Goal: Transaction & Acquisition: Obtain resource

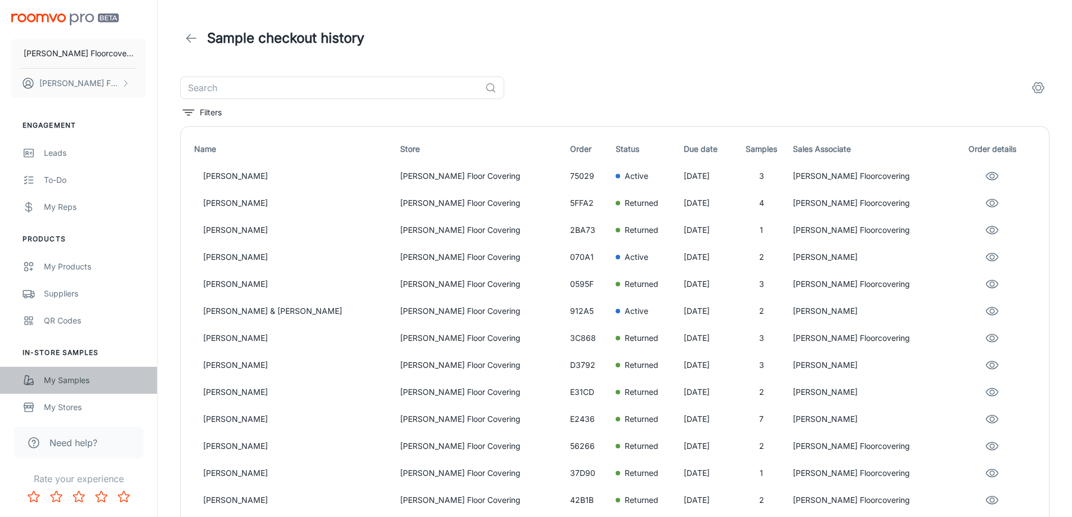
click at [83, 381] on div "My Samples" at bounding box center [95, 380] width 102 height 12
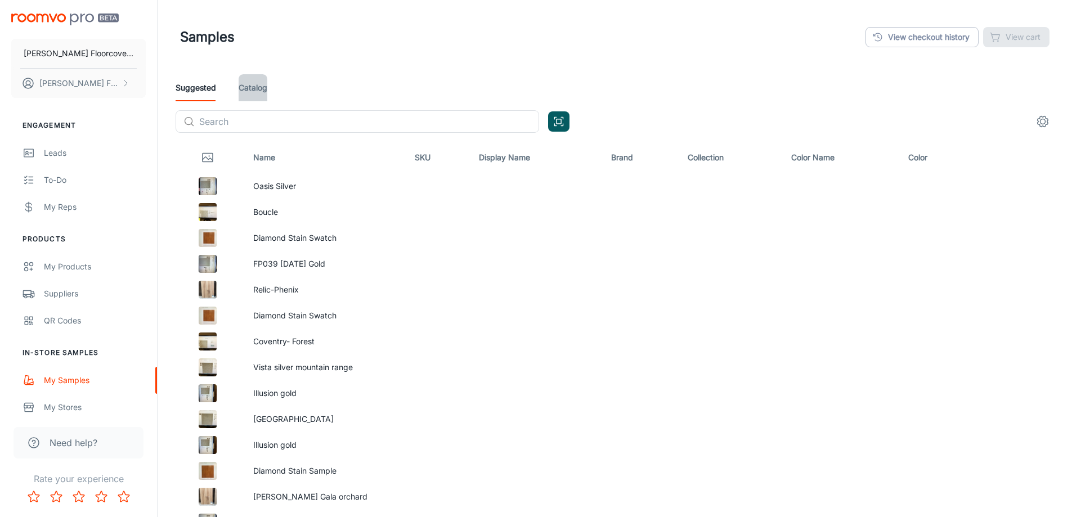
click at [249, 95] on link "Catalog" at bounding box center [253, 87] width 29 height 27
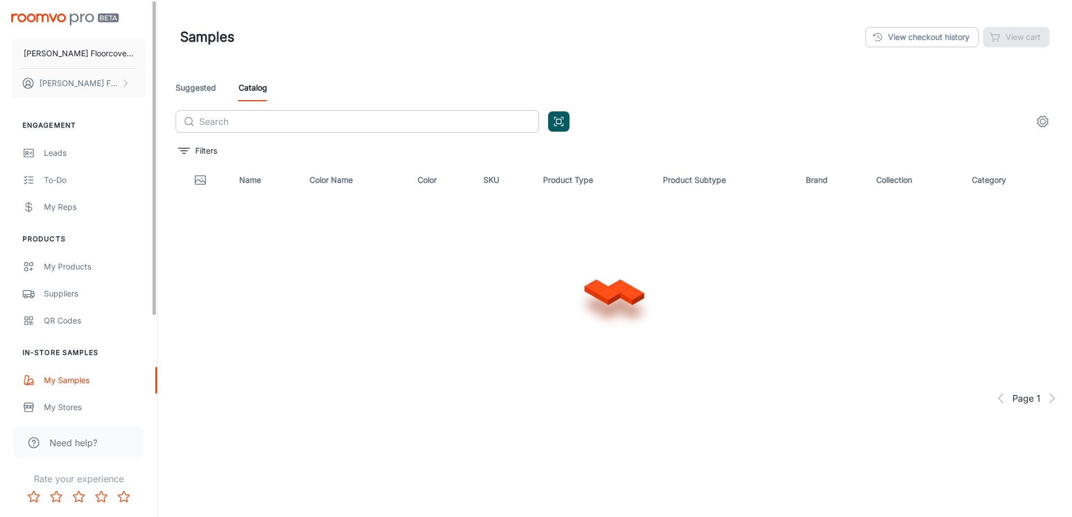
click at [231, 123] on input "text" at bounding box center [369, 121] width 340 height 23
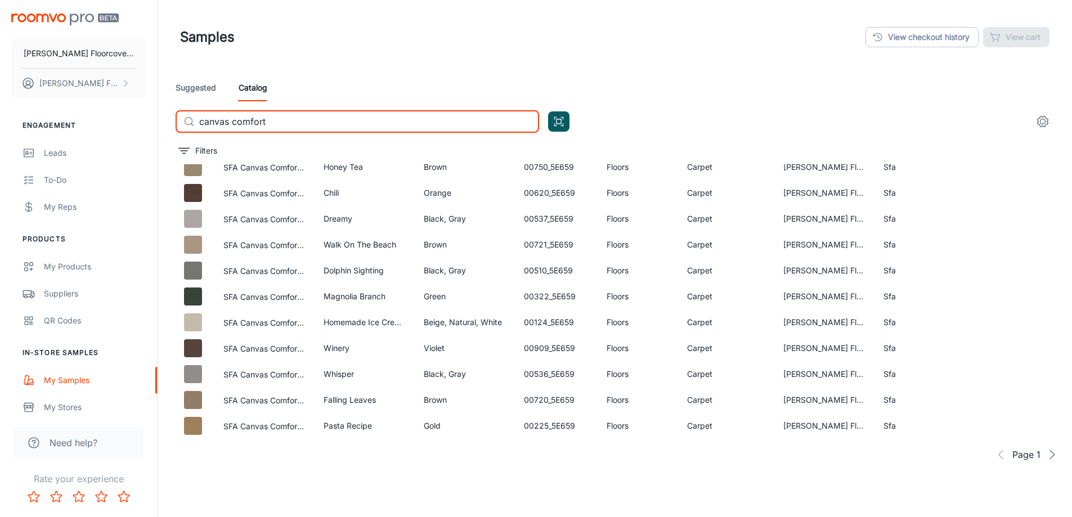
scroll to position [588, 0]
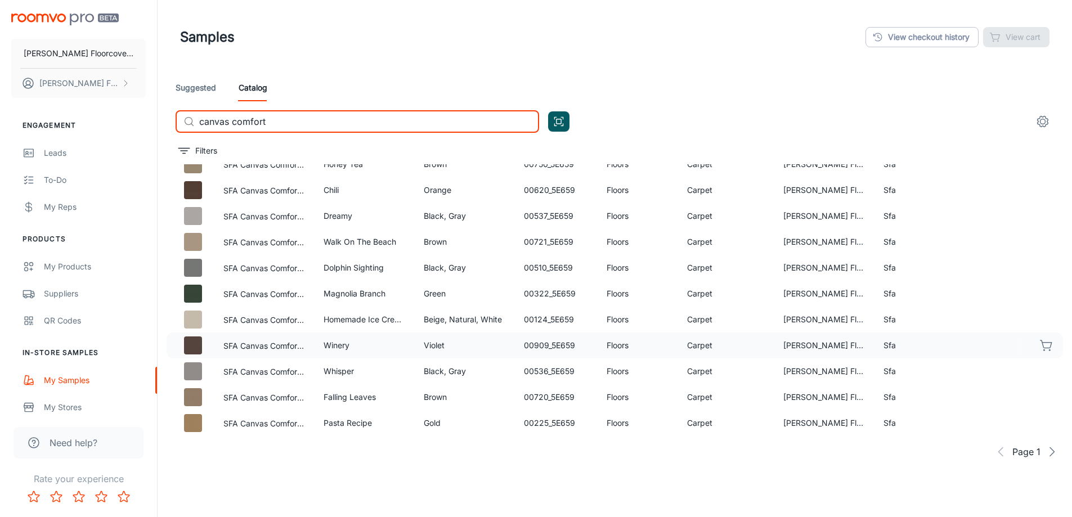
type input "canvas comfort"
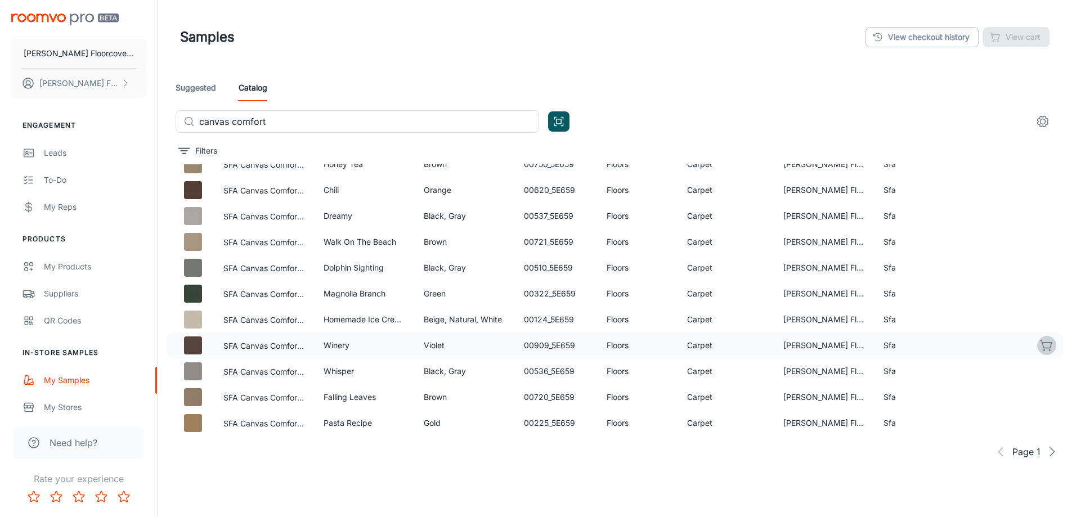
click at [1041, 348] on icon "button" at bounding box center [1046, 345] width 11 height 8
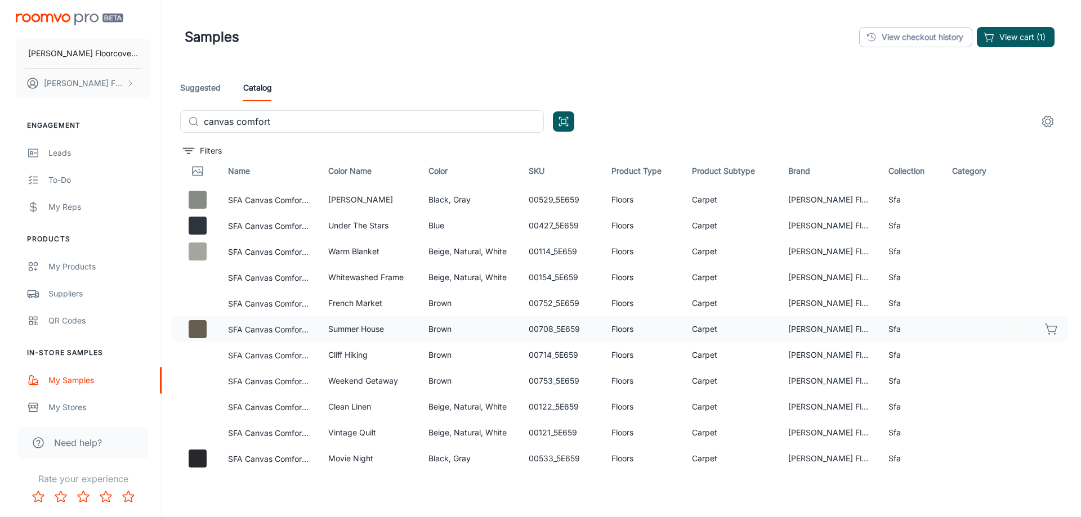
scroll to position [0, 0]
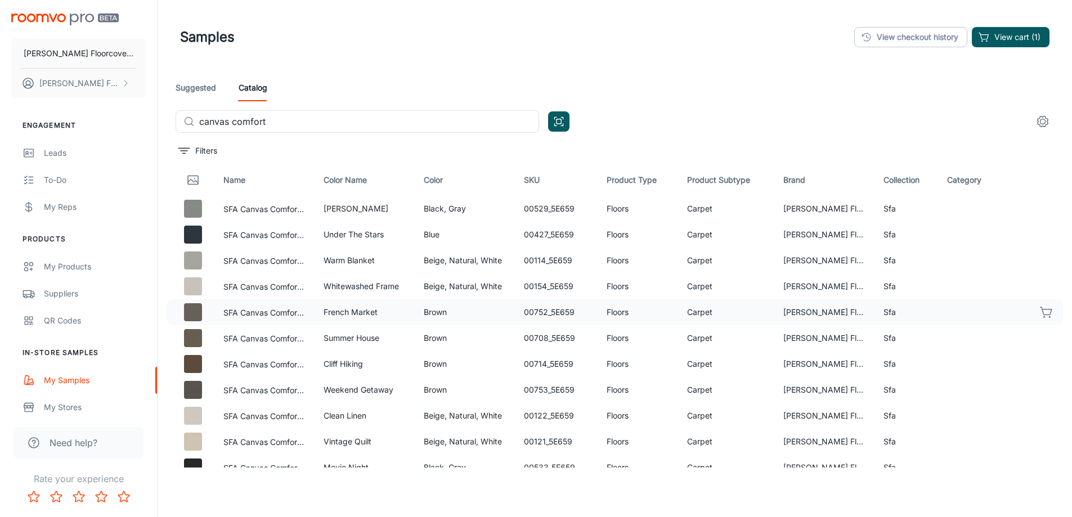
click at [1041, 311] on icon "button" at bounding box center [1046, 311] width 11 height 8
click at [1013, 41] on button "View cart (2)" at bounding box center [1010, 37] width 79 height 20
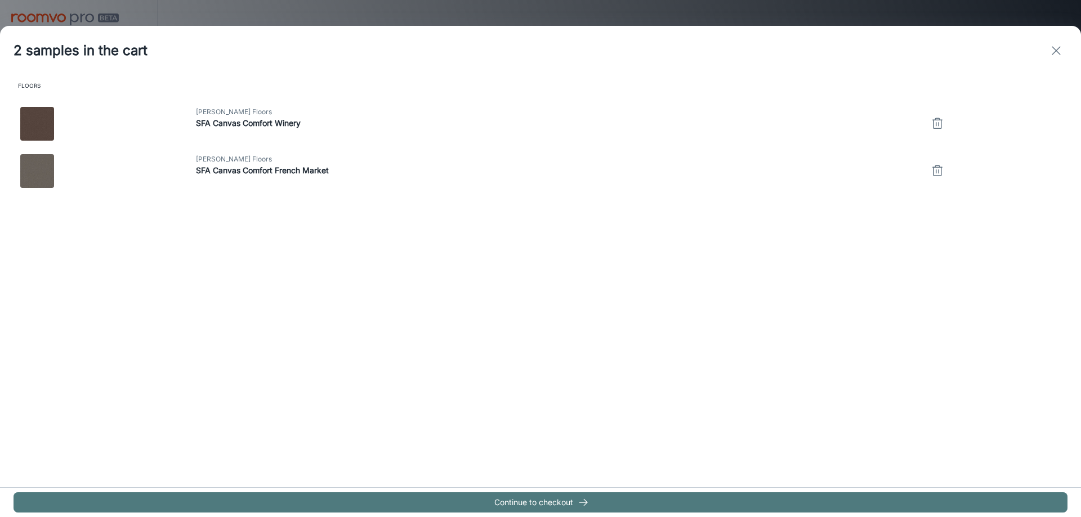
click at [547, 507] on button "Continue to checkout" at bounding box center [541, 503] width 1054 height 20
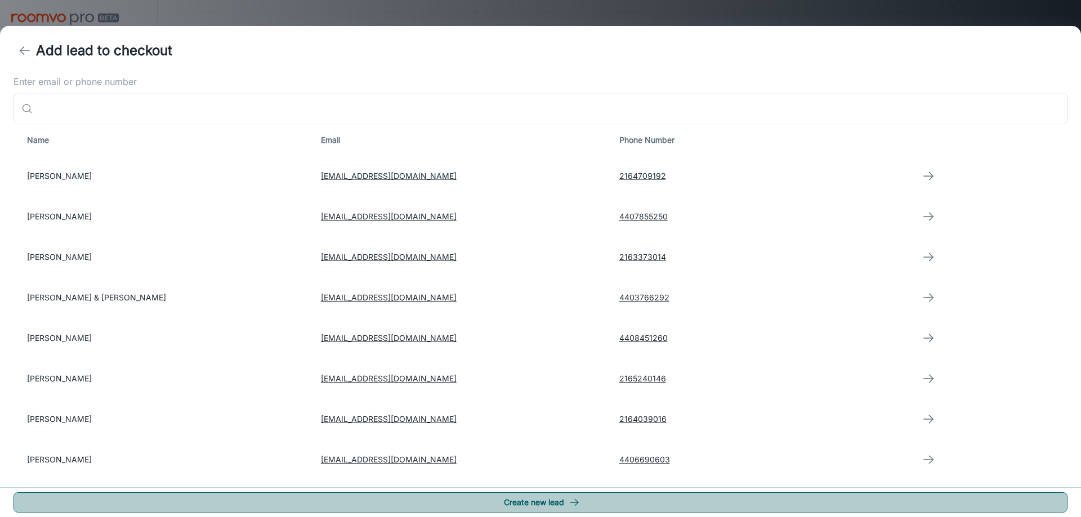
click at [519, 501] on button "Create new lead" at bounding box center [541, 503] width 1054 height 20
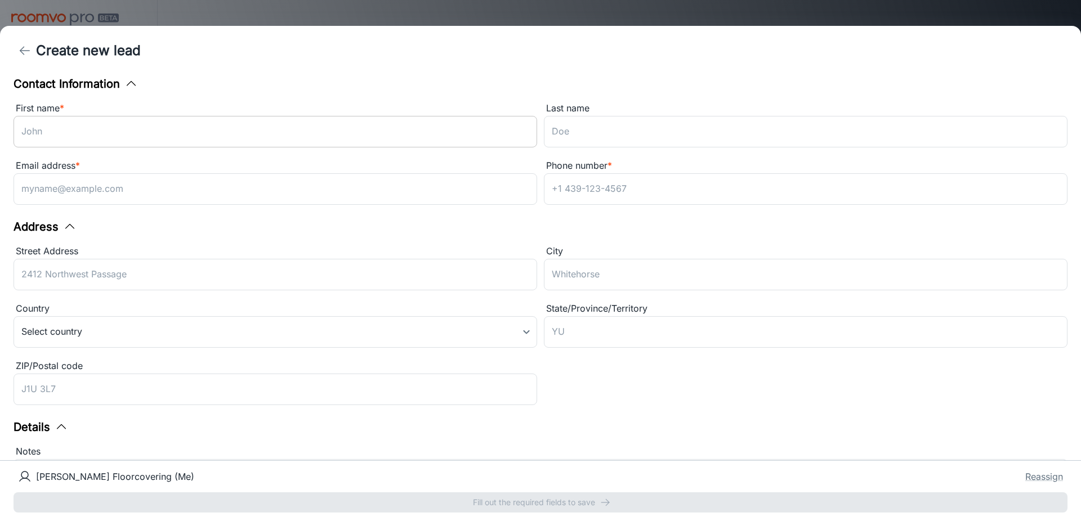
click at [136, 141] on input "First name *" at bounding box center [276, 132] width 524 height 32
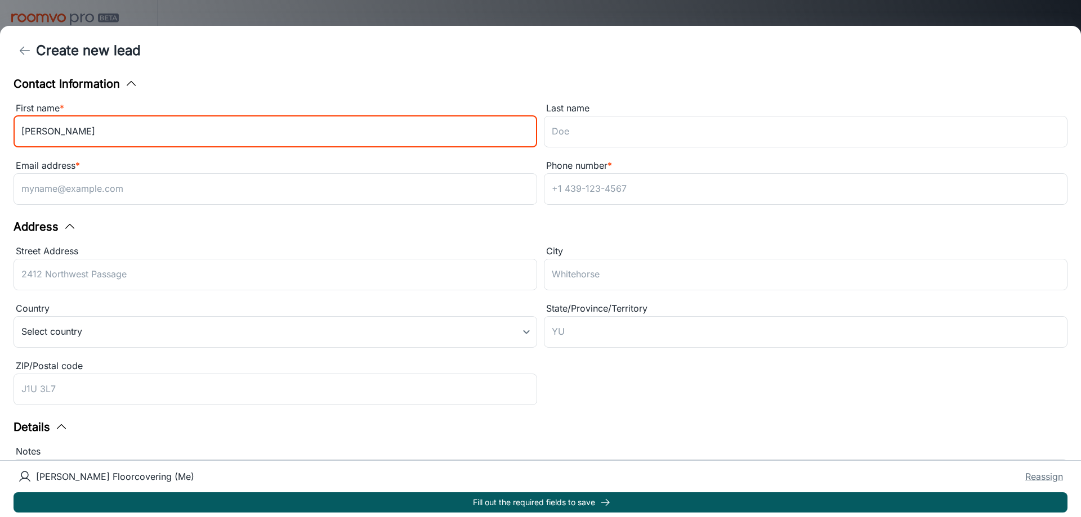
type input "[PERSON_NAME]"
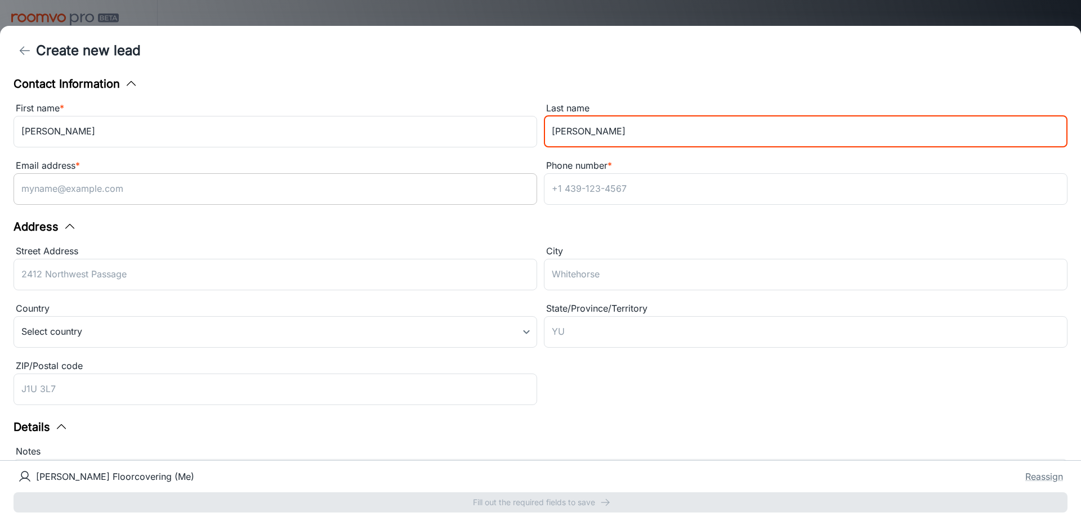
type input "[PERSON_NAME]"
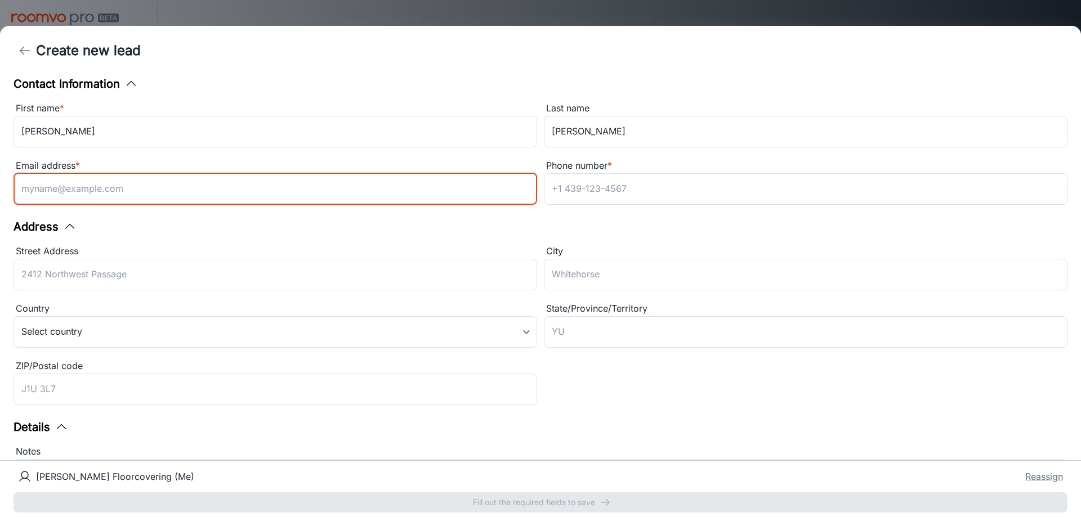
click at [322, 182] on input "Email address *" at bounding box center [276, 189] width 524 height 32
type input "[EMAIL_ADDRESS][DOMAIN_NAME]"
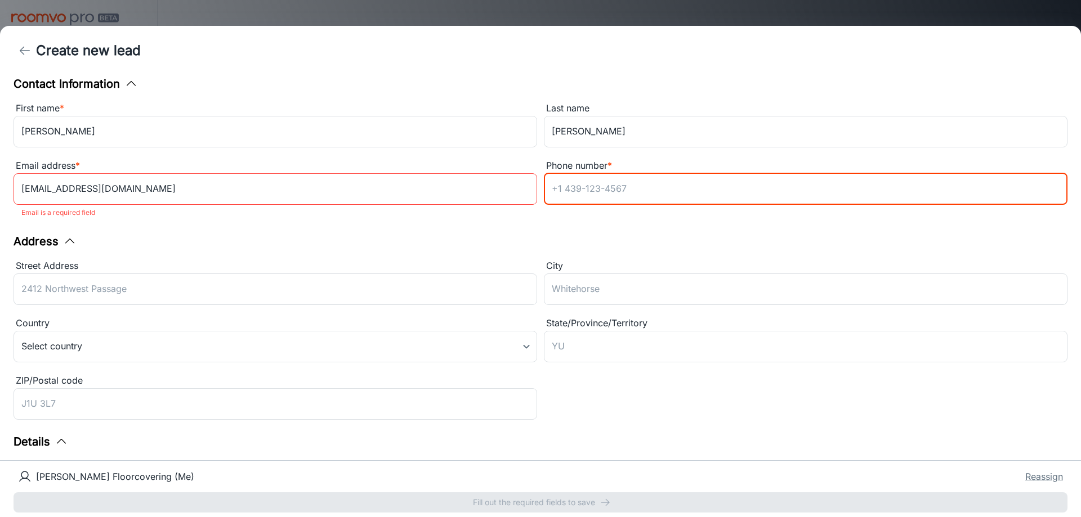
click at [602, 190] on input "Phone number *" at bounding box center [806, 189] width 524 height 32
type input "4407731226"
click at [633, 391] on div "Street Address ​ City ​ Country Select country ​ State/Province/Territory ​ ZIP…" at bounding box center [537, 338] width 1061 height 172
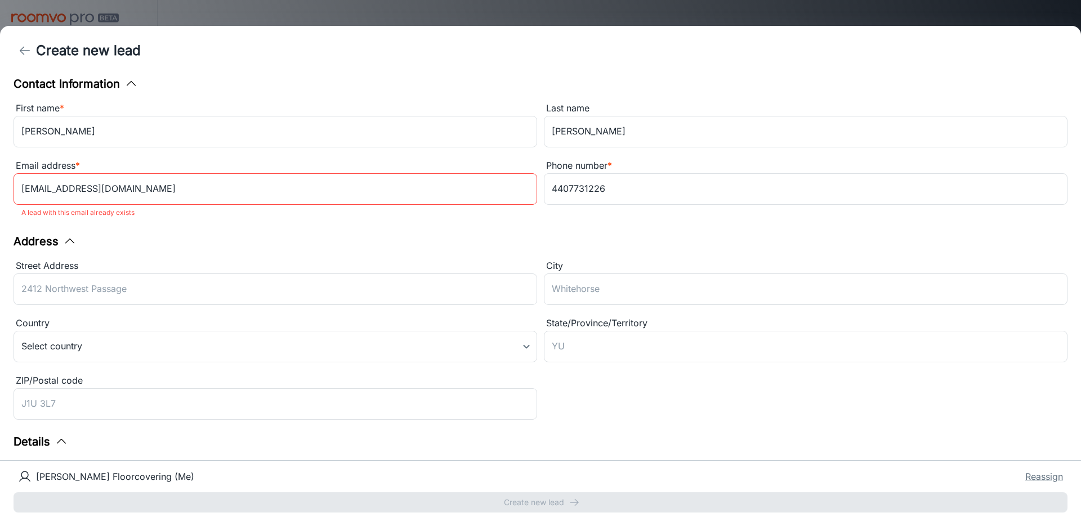
click at [238, 185] on input "[EMAIL_ADDRESS][DOMAIN_NAME]" at bounding box center [276, 189] width 524 height 32
drag, startPoint x: 244, startPoint y: 197, endPoint x: 251, endPoint y: 208, distance: 13.1
click at [244, 197] on input "[EMAIL_ADDRESS][DOMAIN_NAME]" at bounding box center [276, 189] width 524 height 32
click at [253, 211] on p "A lead with this email already exists" at bounding box center [275, 213] width 508 height 14
drag, startPoint x: 210, startPoint y: 193, endPoint x: 0, endPoint y: 173, distance: 210.9
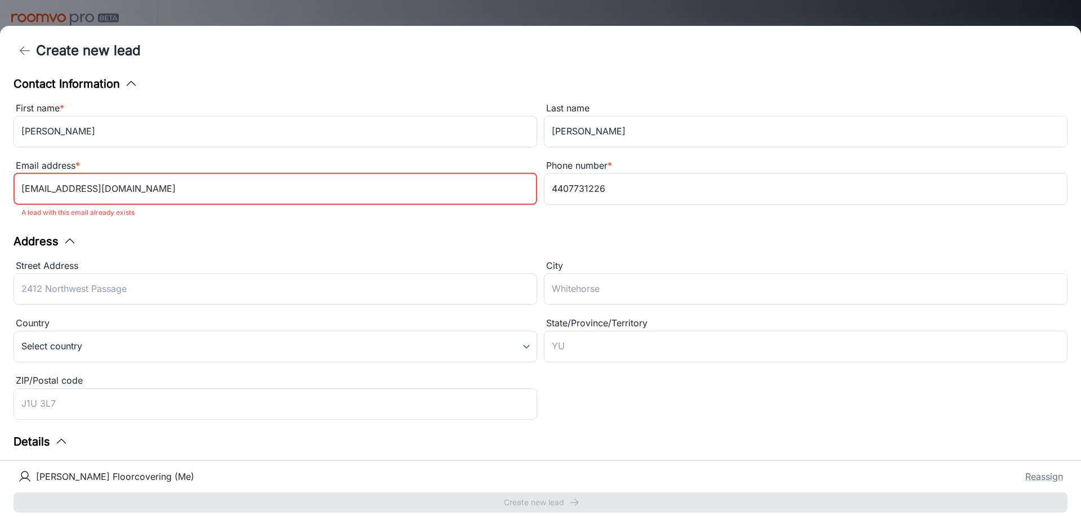
click at [0, 173] on div "Contact Information First name * [PERSON_NAME] ​ Last name [PERSON_NAME] ​ Emai…" at bounding box center [540, 267] width 1081 height 385
click at [234, 187] on input "[EMAIL_ADDRESS][DOMAIN_NAME]" at bounding box center [276, 189] width 524 height 32
drag, startPoint x: 62, startPoint y: 187, endPoint x: 27, endPoint y: 189, distance: 34.9
click at [27, 189] on input "[EMAIL_ADDRESS][DOMAIN_NAME]" at bounding box center [276, 189] width 524 height 32
type input "S@[DOMAIN_NAME]"
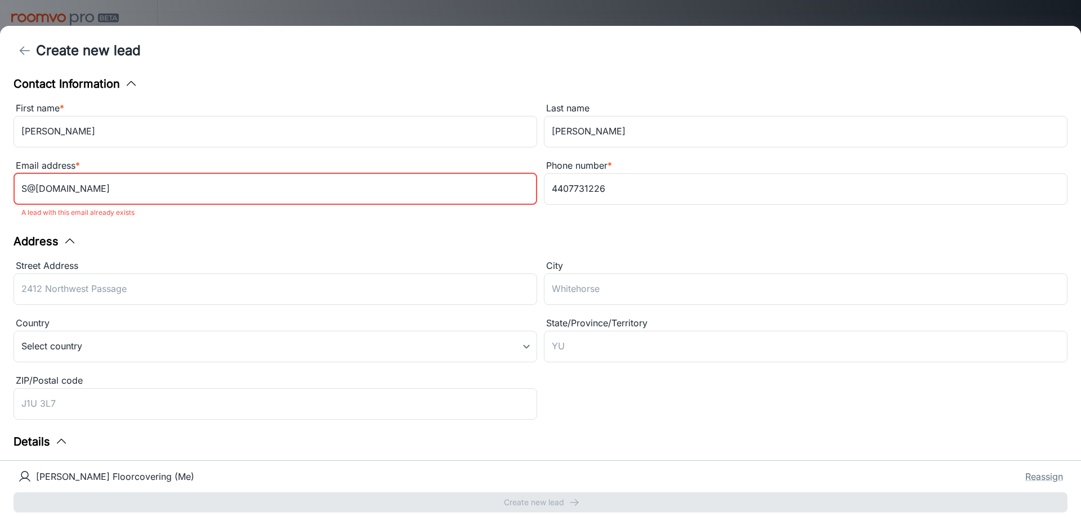
click at [281, 248] on div "Address" at bounding box center [541, 241] width 1054 height 17
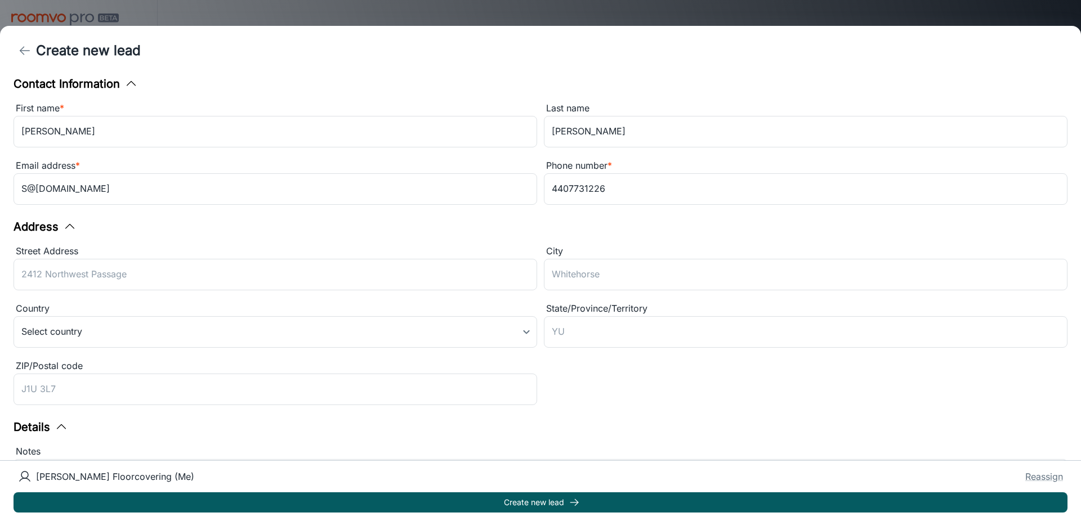
scroll to position [56, 0]
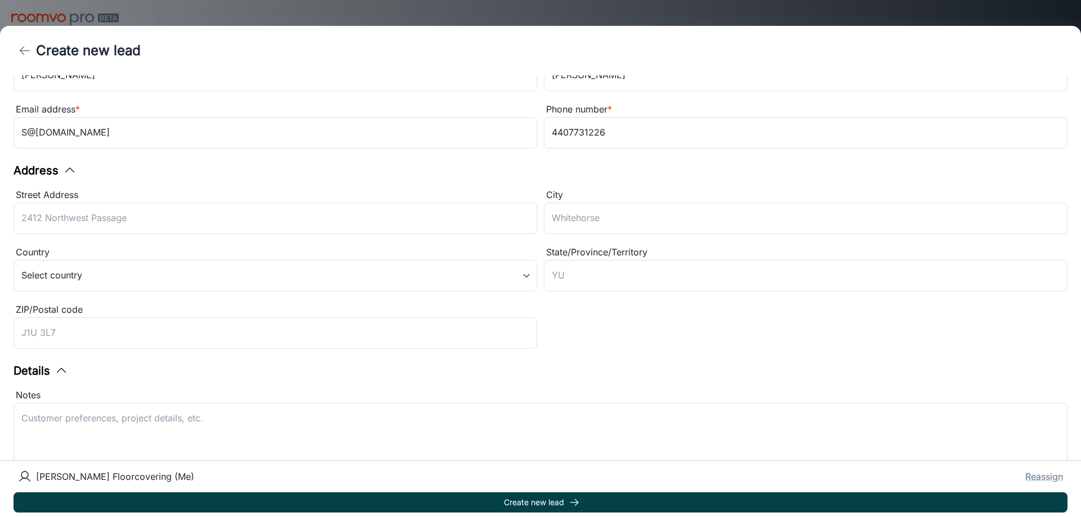
click at [561, 496] on button "Create new lead" at bounding box center [541, 503] width 1054 height 20
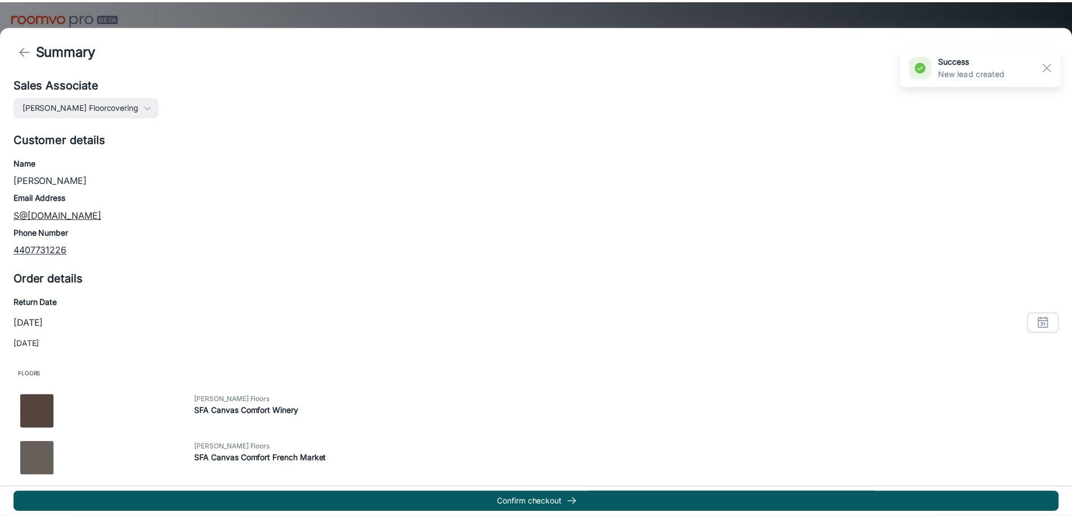
scroll to position [96, 0]
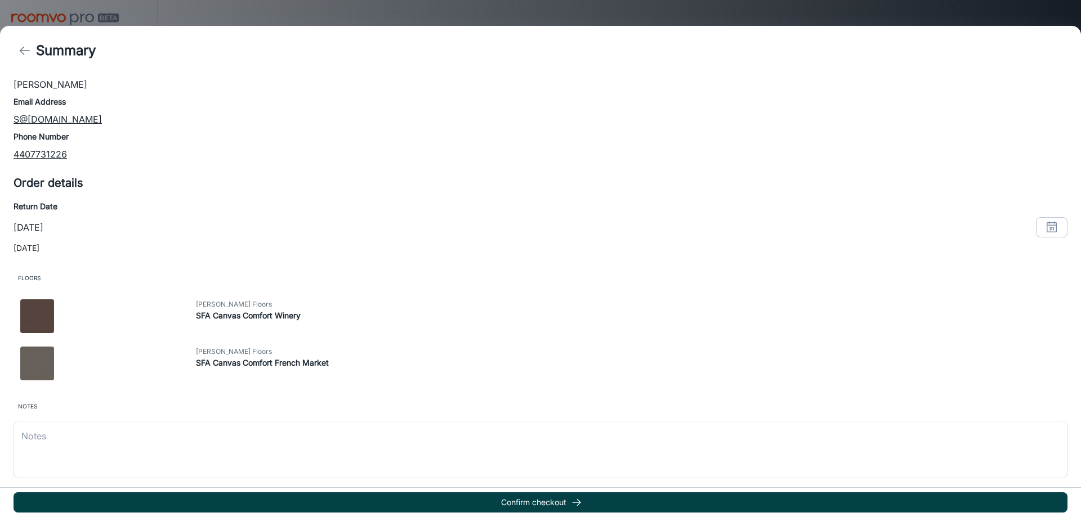
click at [547, 509] on button "Confirm checkout" at bounding box center [541, 503] width 1054 height 20
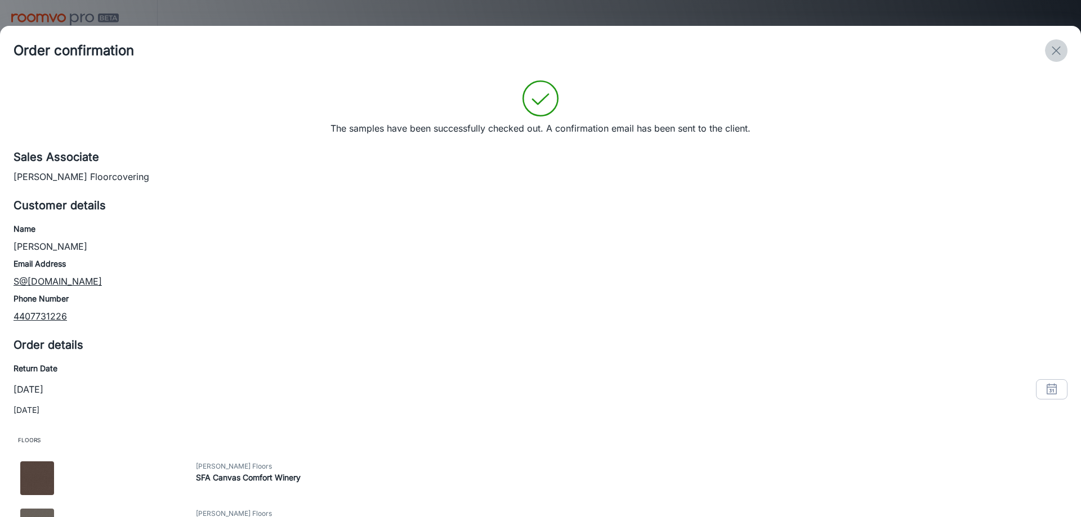
click at [1056, 51] on line "exit" at bounding box center [1056, 51] width 8 height 8
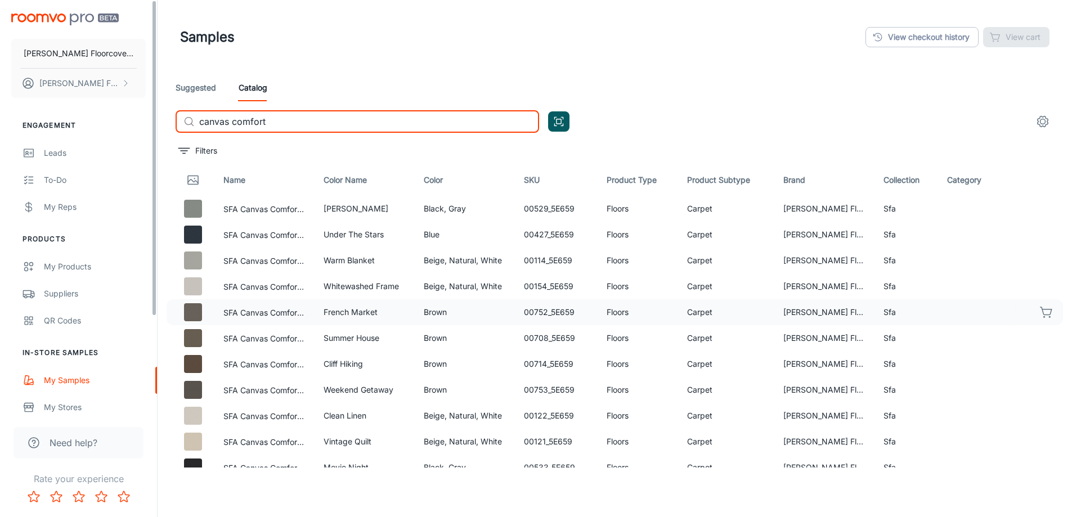
drag, startPoint x: 314, startPoint y: 127, endPoint x: 144, endPoint y: 118, distance: 170.3
click at [144, 118] on div "[PERSON_NAME] Floorcovering [PERSON_NAME] Floorcovering Engagement Leads To-do …" at bounding box center [536, 287] width 1072 height 575
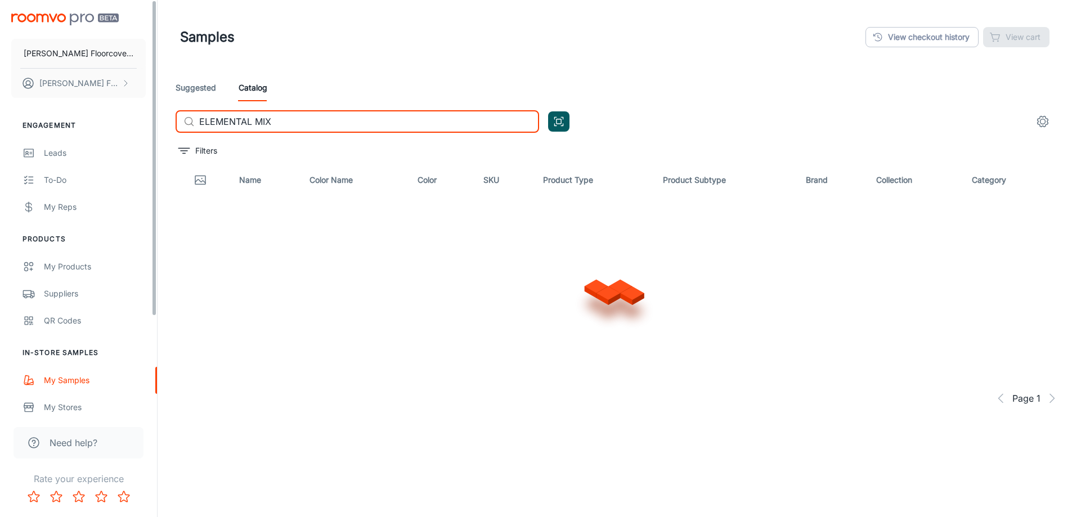
drag, startPoint x: 297, startPoint y: 115, endPoint x: 61, endPoint y: 133, distance: 236.0
click at [61, 133] on div "[PERSON_NAME] Floorcovering [PERSON_NAME] Floorcovering Engagement Leads To-do …" at bounding box center [536, 287] width 1072 height 575
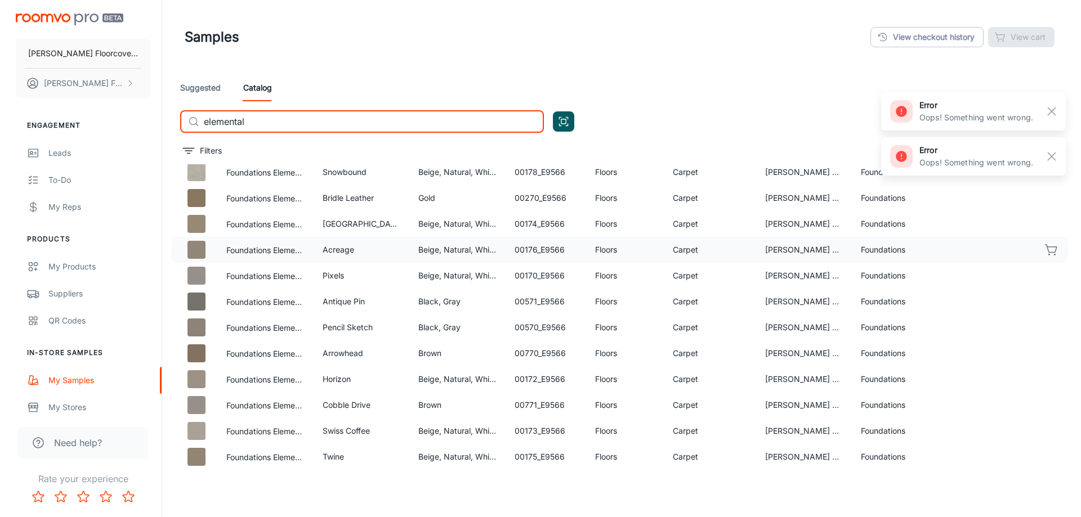
scroll to position [56, 0]
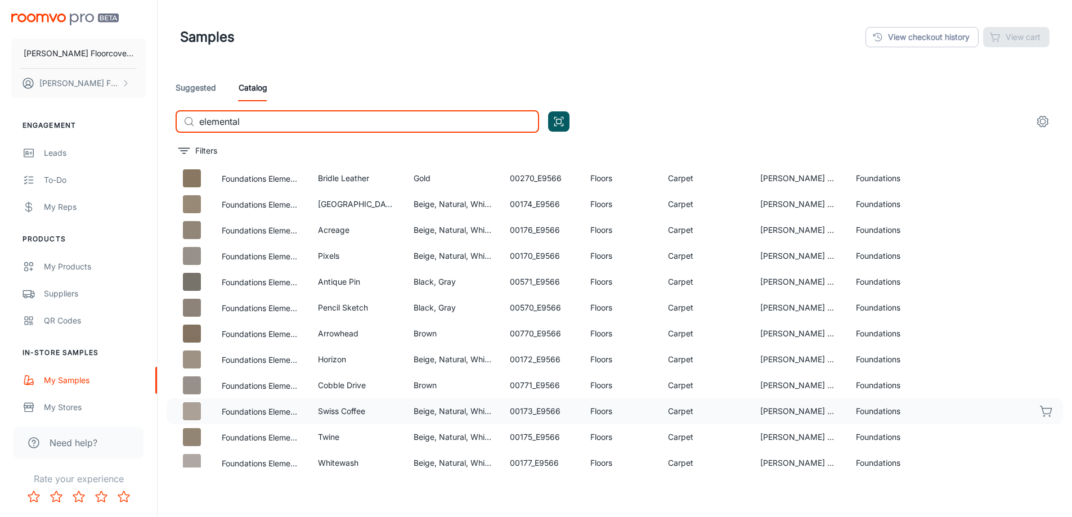
type input "elemental"
click at [1040, 415] on icon "button" at bounding box center [1047, 412] width 14 height 14
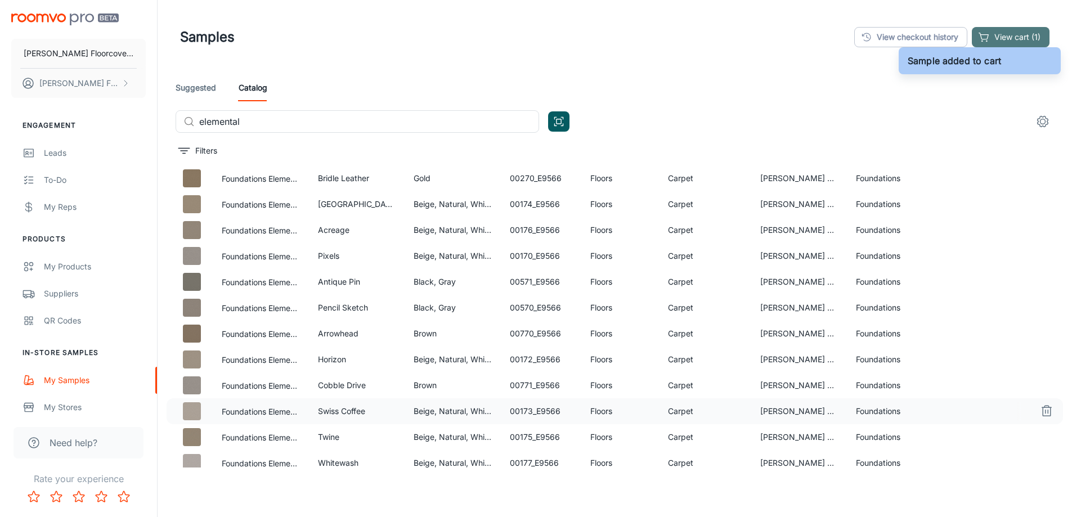
click at [1011, 30] on button "View cart (1)" at bounding box center [1011, 37] width 78 height 20
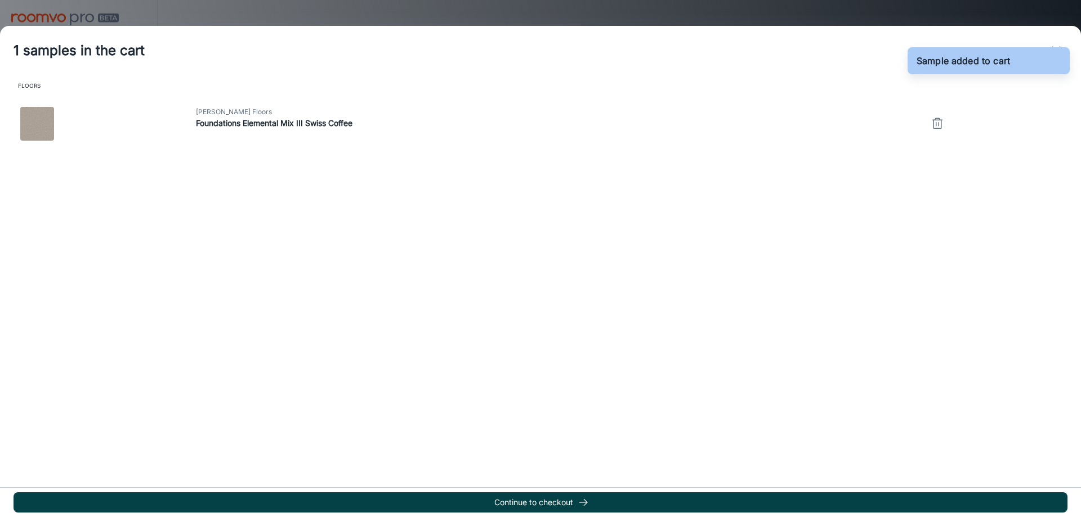
click at [555, 497] on button "Continue to checkout" at bounding box center [541, 503] width 1054 height 20
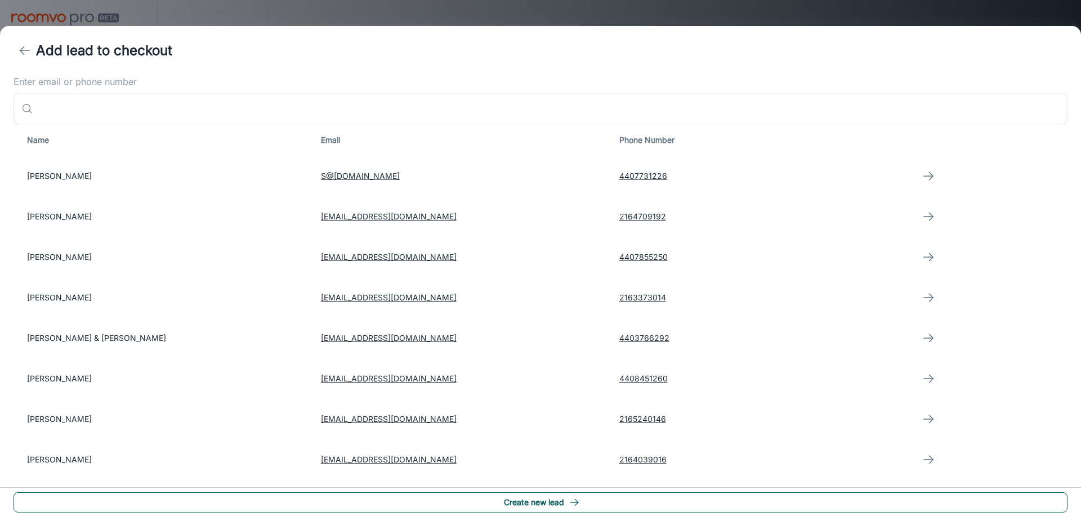
click at [664, 509] on button "Create new lead" at bounding box center [541, 503] width 1054 height 20
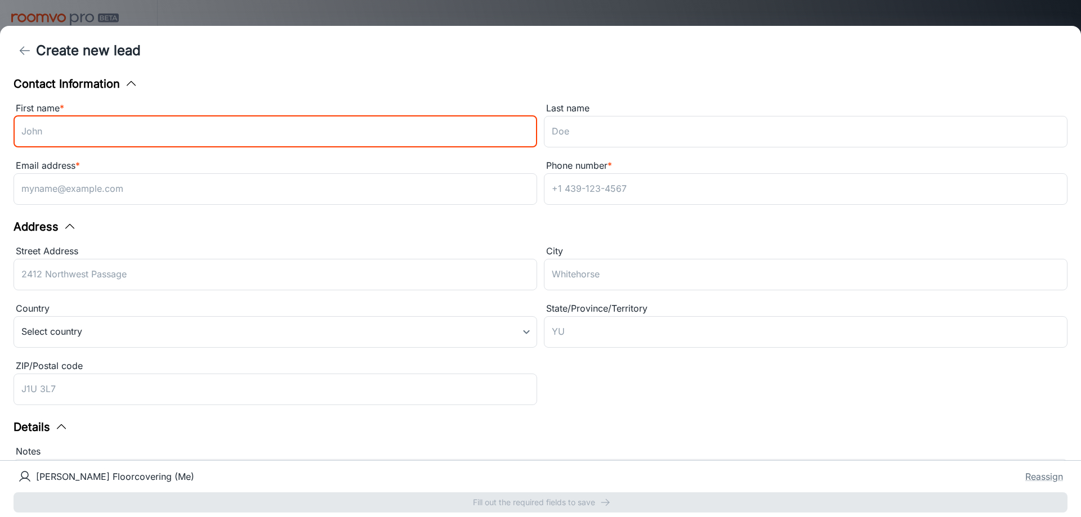
click at [171, 126] on input "First name *" at bounding box center [276, 132] width 524 height 32
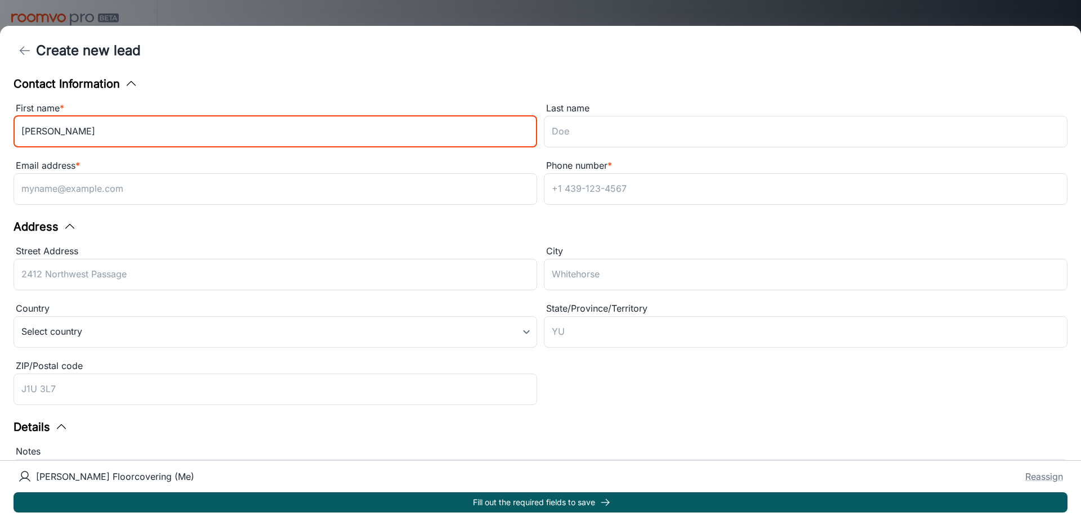
type input "[PERSON_NAME]"
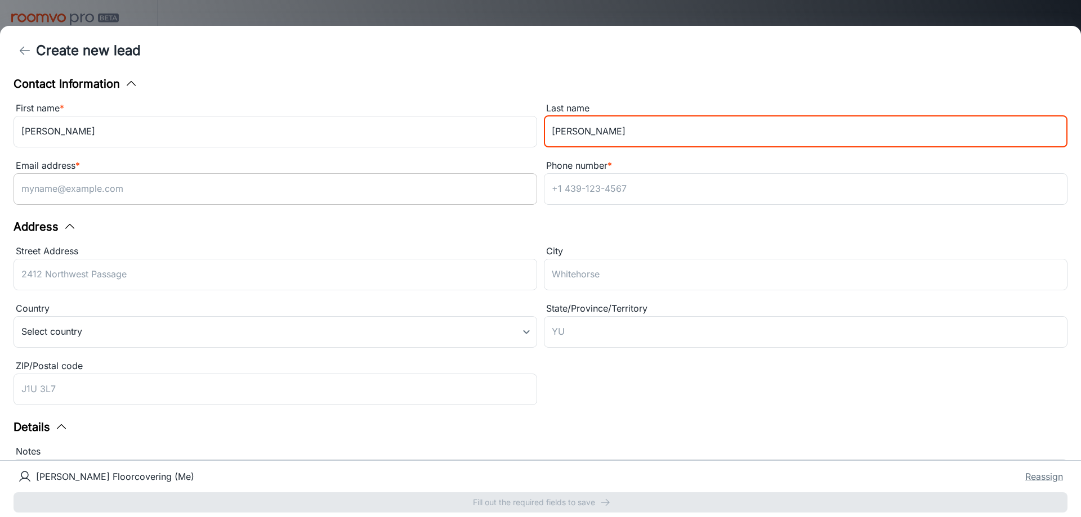
type input "[PERSON_NAME]"
click at [160, 195] on input "Email address *" at bounding box center [276, 189] width 524 height 32
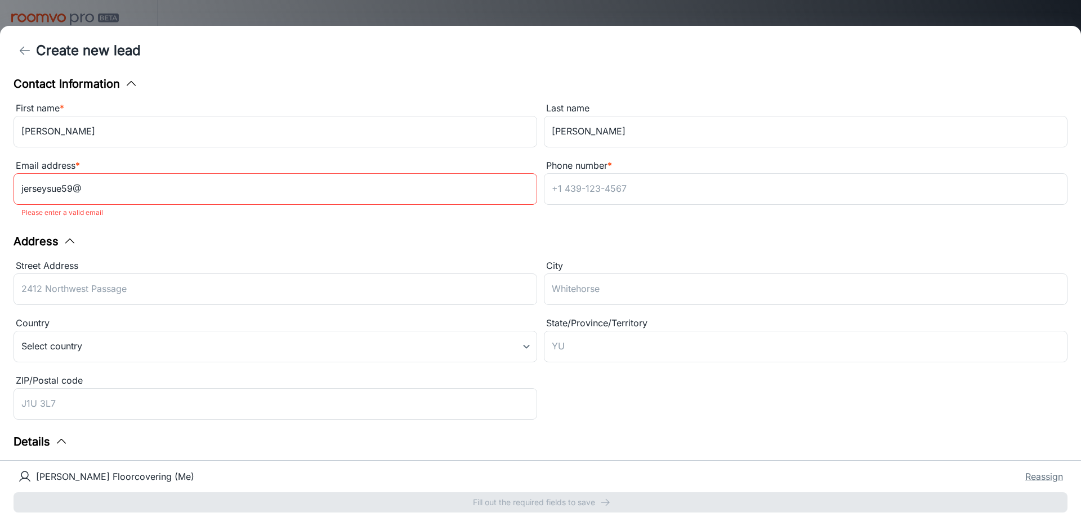
click at [91, 194] on input "jerseysue59@" at bounding box center [276, 189] width 524 height 32
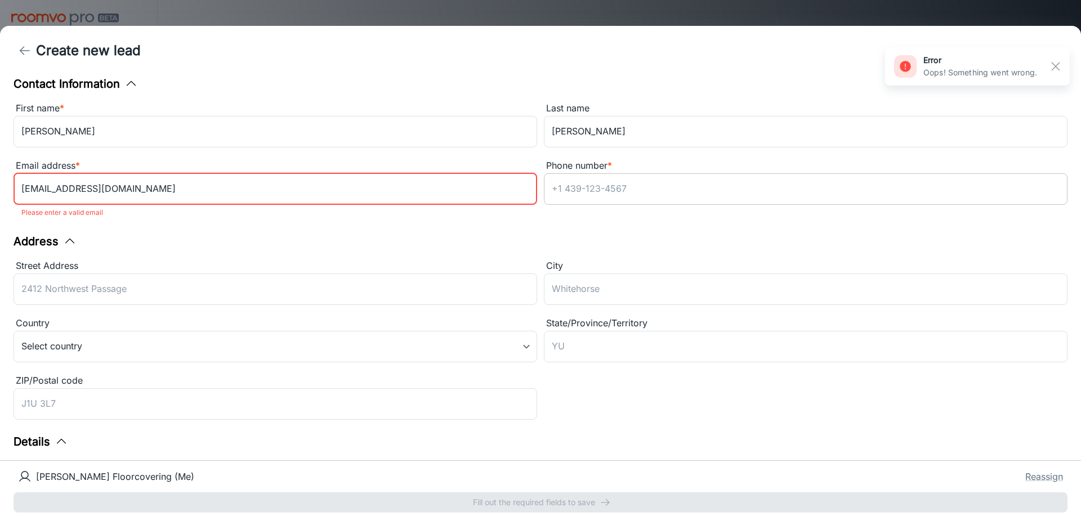
type input "[EMAIL_ADDRESS][DOMAIN_NAME]"
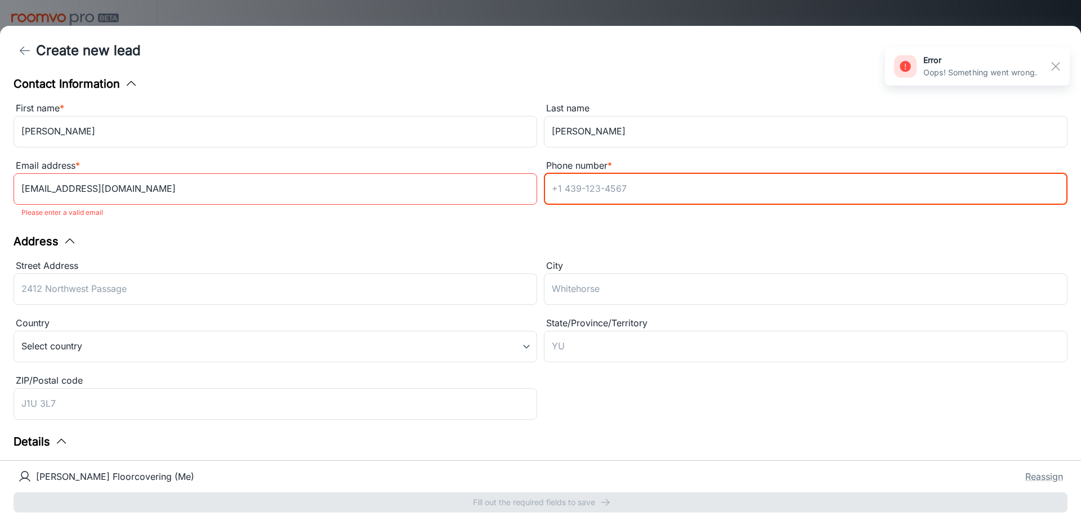
click at [594, 194] on input "Phone number *" at bounding box center [806, 189] width 524 height 32
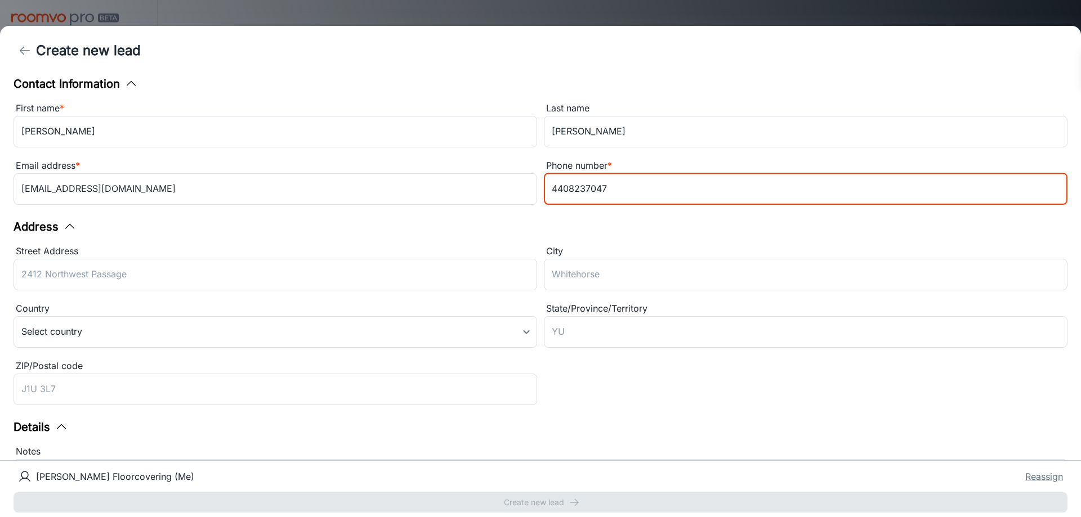
type input "4408237047"
click at [859, 222] on div "Contact Information First name * [PERSON_NAME] ​ Last name [PERSON_NAME] ​ Emai…" at bounding box center [540, 267] width 1081 height 385
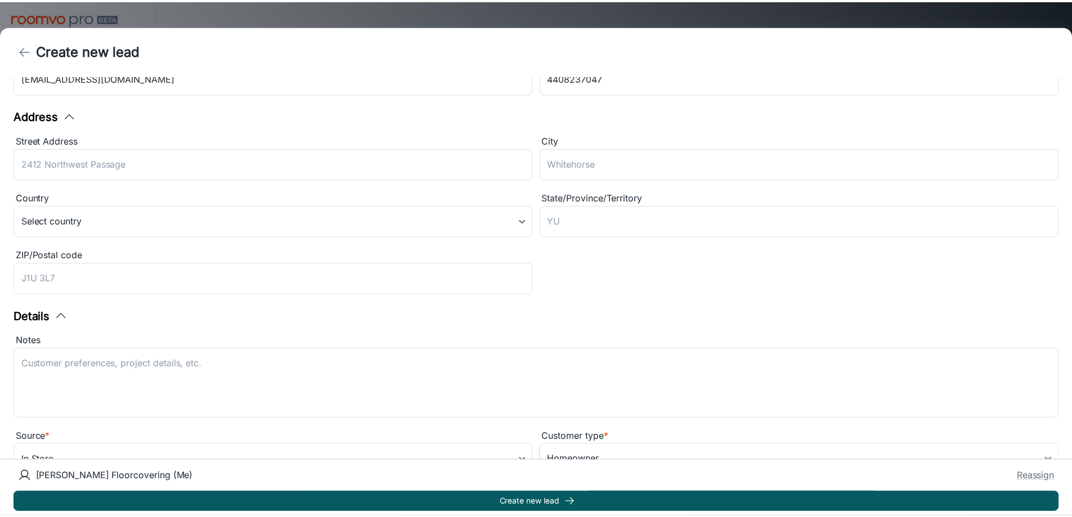
scroll to position [140, 0]
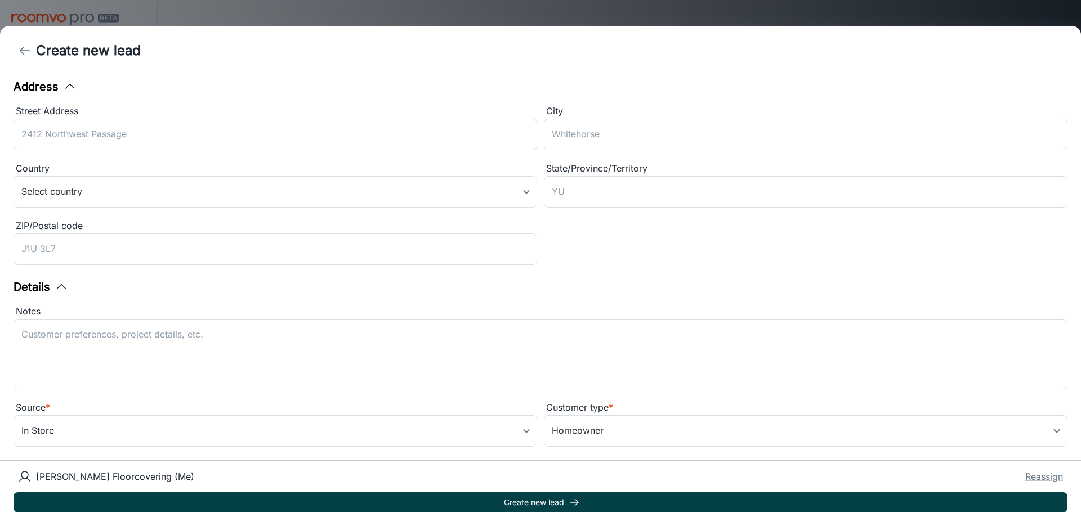
click at [627, 512] on button "Create new lead" at bounding box center [541, 503] width 1054 height 20
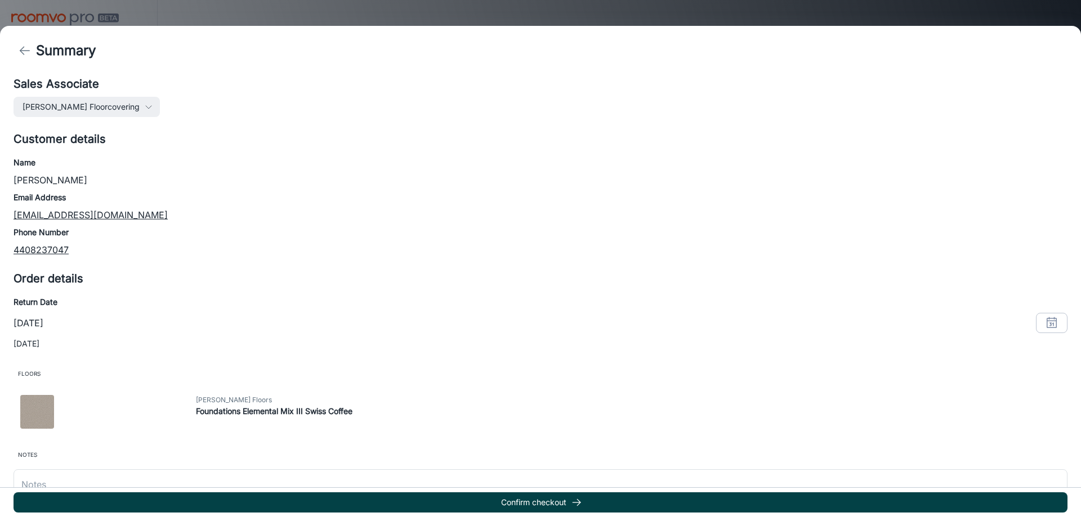
click at [546, 508] on button "Confirm checkout" at bounding box center [541, 503] width 1054 height 20
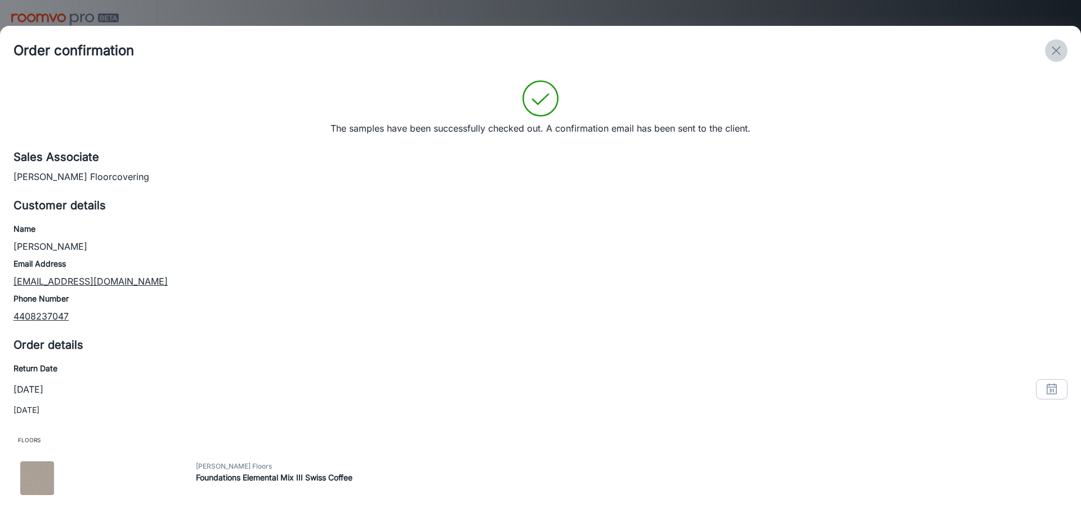
click at [1058, 51] on icon "exit" at bounding box center [1056, 51] width 14 height 14
